Goal: Task Accomplishment & Management: Manage account settings

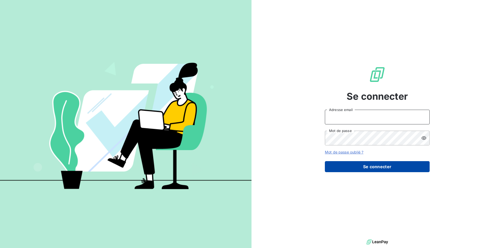
type input "[EMAIL_ADDRESS][DOMAIN_NAME]"
click at [375, 168] on button "Se connecter" at bounding box center [377, 166] width 105 height 11
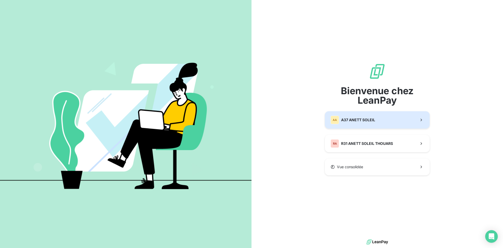
click at [366, 117] on span "A37 ANETT SOLEIL" at bounding box center [358, 119] width 34 height 5
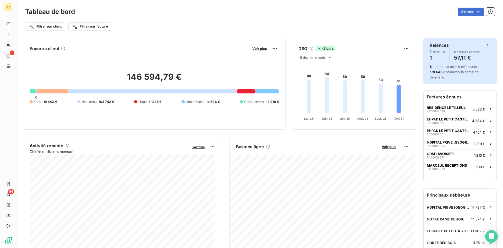
click at [446, 68] on span "1 relance ou action effectuée et 8 646 € relancés la semaine dernière." at bounding box center [454, 71] width 49 height 15
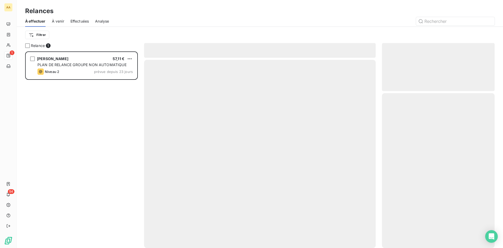
scroll to position [192, 109]
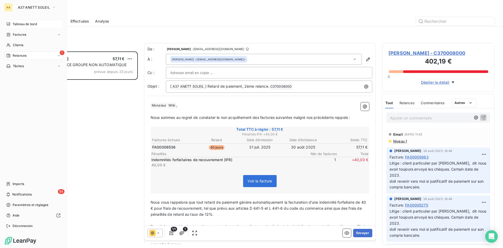
click at [23, 24] on span "Tableau de bord" at bounding box center [25, 24] width 24 height 5
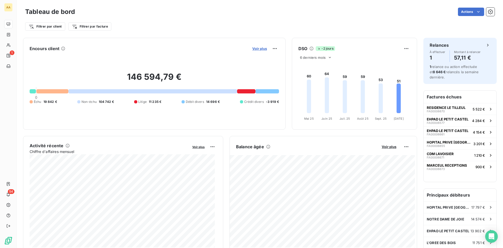
click at [253, 49] on span "Voir plus" at bounding box center [259, 48] width 15 height 4
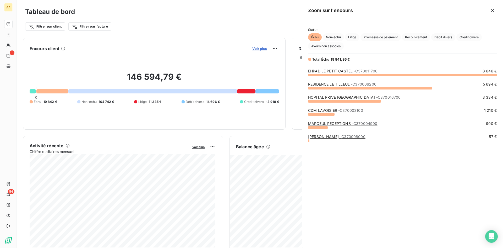
scroll to position [169, 197]
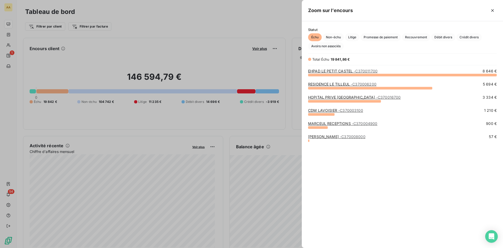
click at [137, 32] on div at bounding box center [251, 124] width 503 height 248
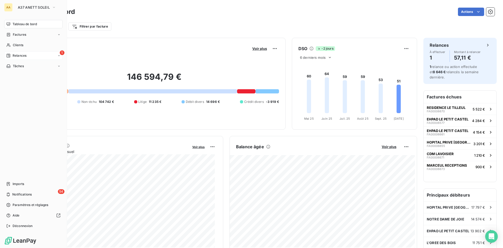
click at [19, 56] on span "Relances" at bounding box center [20, 55] width 14 height 5
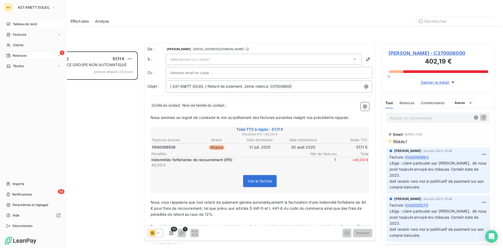
scroll to position [192, 109]
click at [19, 77] on span "À venir" at bounding box center [18, 76] width 11 height 5
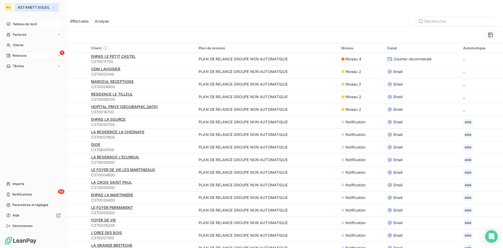
click at [54, 7] on icon "button" at bounding box center [54, 7] width 4 height 5
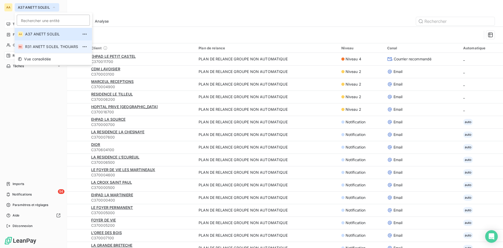
click at [44, 45] on span "R31 ANETT SOLEIL THOUARS" at bounding box center [51, 46] width 53 height 5
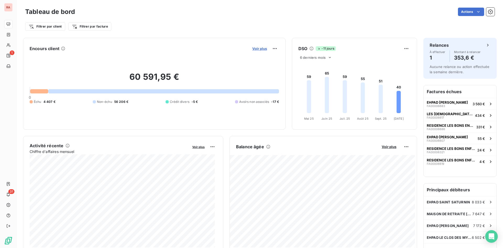
click at [258, 49] on span "Voir plus" at bounding box center [259, 48] width 15 height 4
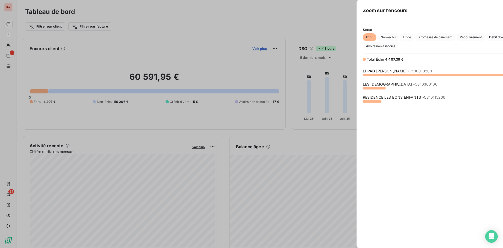
scroll to position [244, 197]
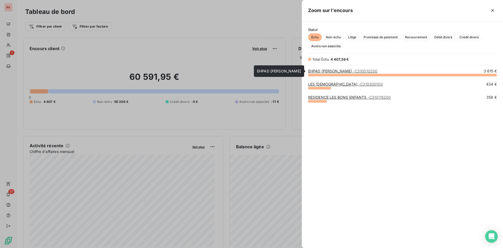
click at [319, 70] on link "EHPAD [PERSON_NAME] - C310010200" at bounding box center [342, 71] width 69 height 4
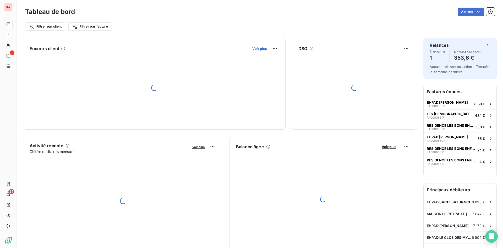
click at [259, 48] on span "Voir plus" at bounding box center [259, 48] width 15 height 4
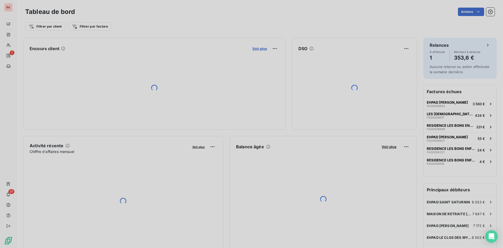
scroll to position [4, 4]
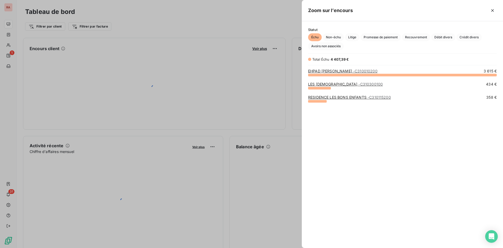
click at [232, 20] on div at bounding box center [251, 124] width 503 height 248
